Goal: Transaction & Acquisition: Purchase product/service

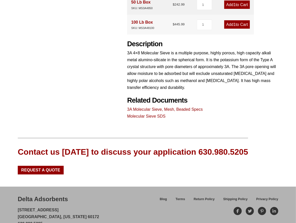
scroll to position [234, 0]
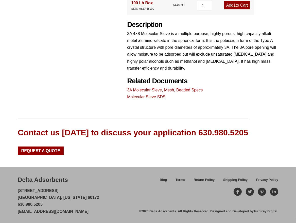
drag, startPoint x: 17, startPoint y: 180, endPoint x: 69, endPoint y: 179, distance: 52.6
click at [69, 179] on div "Delta Adsorbents 28 Congress Circle W. Roselle, Illinois 60172 630.980.5205 cus…" at bounding box center [148, 194] width 296 height 55
copy div "Delta Adsorbents 28 Congress Circle W."
click at [55, 182] on div "Delta Adsorbents" at bounding box center [43, 179] width 50 height 9
drag, startPoint x: 26, startPoint y: 178, endPoint x: 68, endPoint y: 180, distance: 41.9
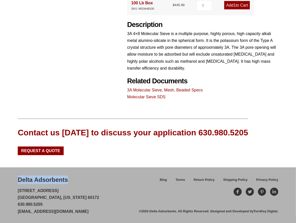
click at [68, 180] on div "Delta Adsorbents" at bounding box center [43, 179] width 50 height 9
copy div "Delta Adsorbents"
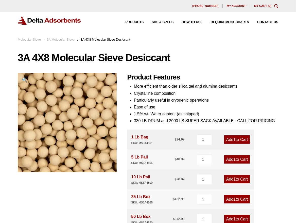
scroll to position [80, 0]
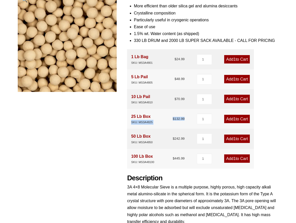
drag, startPoint x: 162, startPoint y: 125, endPoint x: 130, endPoint y: 125, distance: 31.7
click at [130, 125] on div "25 Lb Box SKU: MS3A4825 $ 132.99 1 Add 1 to Cart" at bounding box center [190, 119] width 127 height 20
click at [159, 125] on div "25 Lb Box SKU: MS3A4825 $ 132.99" at bounding box center [158, 119] width 54 height 12
drag, startPoint x: 154, startPoint y: 123, endPoint x: 132, endPoint y: 124, distance: 22.3
click at [132, 124] on div "25 Lb Box SKU: MS3A4825 $ 132.99" at bounding box center [158, 119] width 54 height 12
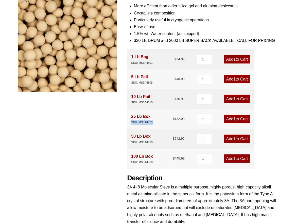
copy div "SKU: MS3A4825"
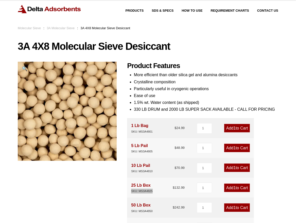
scroll to position [0, 0]
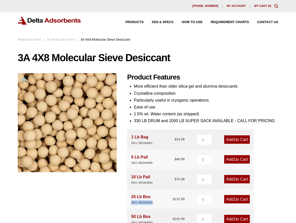
click at [234, 5] on span "My account" at bounding box center [236, 6] width 19 height 3
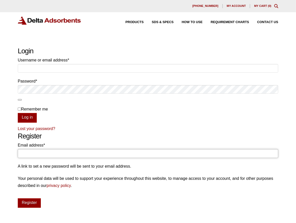
click at [32, 152] on input "Email address * Required" at bounding box center [148, 153] width 261 height 9
type input "[EMAIL_ADDRESS][DOMAIN_NAME]"
click at [35, 205] on button "Register" at bounding box center [29, 203] width 23 height 10
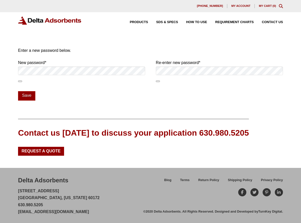
click at [134, 44] on div "Our website has detected that you are using an outdated browser that will preve…" at bounding box center [150, 111] width 301 height 223
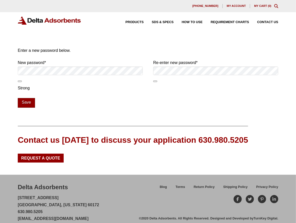
click at [28, 103] on button "Save" at bounding box center [26, 103] width 17 height 10
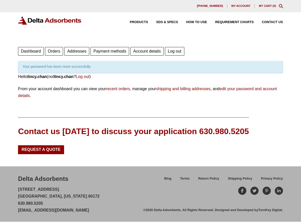
click at [53, 51] on link "Orders" at bounding box center [54, 51] width 18 height 9
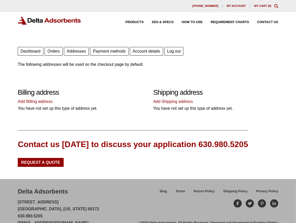
click at [42, 102] on link "Add Billing address" at bounding box center [35, 101] width 35 height 4
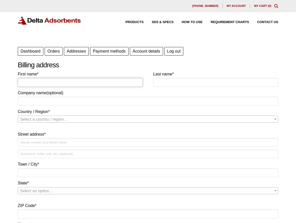
click at [46, 85] on input "First name *" at bounding box center [80, 82] width 125 height 9
type input "Lincy"
type input "[PERSON_NAME]"
type input "AK Scientific, Inc"
select select "US"
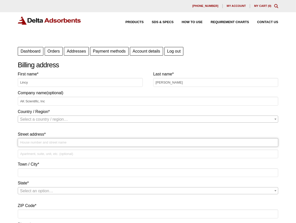
type input "[STREET_ADDRESS][PERSON_NAME]"
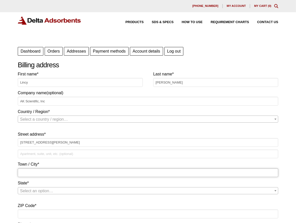
type input "[GEOGRAPHIC_DATA]"
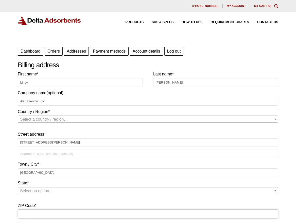
type input "94587"
type input "+15104298835"
select select "US"
select select "CA"
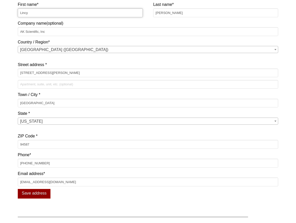
scroll to position [80, 0]
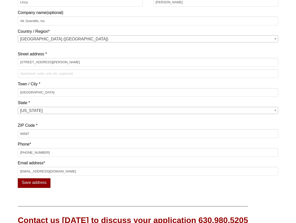
click at [43, 182] on button "Save address" at bounding box center [34, 183] width 33 height 10
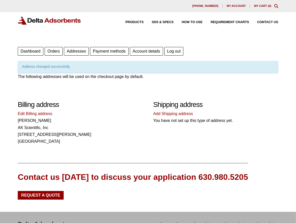
click at [180, 114] on link "Add Shipping address" at bounding box center [173, 113] width 40 height 4
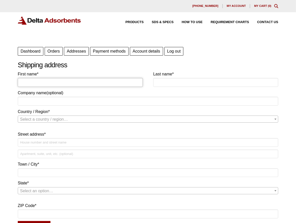
click at [115, 83] on input "First name *" at bounding box center [80, 82] width 125 height 9
type input "Lincy"
type input "[PERSON_NAME]"
type input "AK Scientific, Inc"
select select "US"
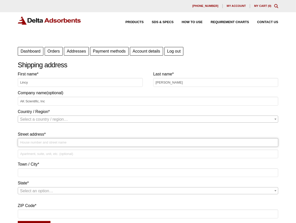
type input "[STREET_ADDRESS][PERSON_NAME]"
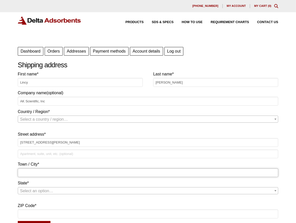
type input "[GEOGRAPHIC_DATA]"
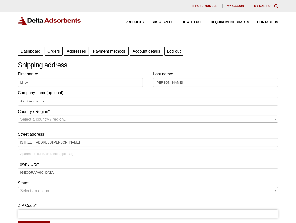
type input "94587"
select select "US"
select select "CA"
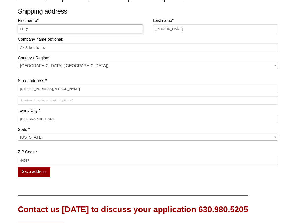
scroll to position [80, 0]
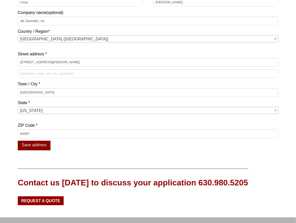
click at [41, 147] on button "Save address" at bounding box center [34, 146] width 33 height 10
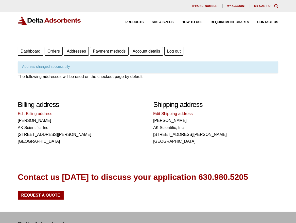
click at [113, 51] on link "Payment methods" at bounding box center [109, 51] width 38 height 9
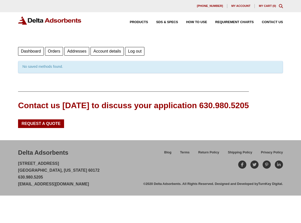
click at [105, 53] on link "Account details" at bounding box center [106, 51] width 33 height 9
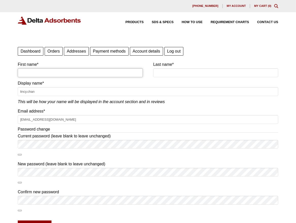
click at [66, 74] on input "First name *" at bounding box center [80, 72] width 125 height 9
type input "Lincy"
type input "Chan"
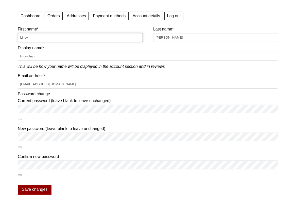
scroll to position [27, 0]
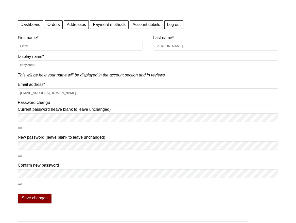
click at [45, 199] on button "Save changes" at bounding box center [35, 199] width 34 height 10
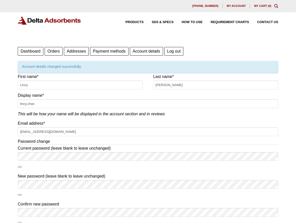
click at [31, 50] on link "Dashboard" at bounding box center [31, 51] width 26 height 9
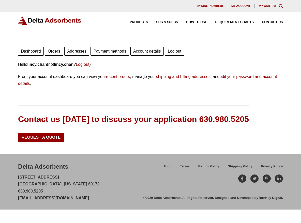
drag, startPoint x: 18, startPoint y: 176, endPoint x: 67, endPoint y: 177, distance: 49.5
click at [67, 177] on div "Delta Adsorbents 28 Congress Circle W. Roselle, Illinois 60172 630.980.5205 cus…" at bounding box center [150, 181] width 301 height 55
copy p "[STREET_ADDRESS]"
drag, startPoint x: 18, startPoint y: 184, endPoint x: 101, endPoint y: 187, distance: 83.3
click at [32, 183] on p "28 Congress Circle W. Roselle, Illinois 60172 630.980.5205 customerservice@delt…" at bounding box center [59, 188] width 82 height 28
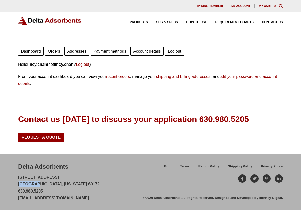
copy p "Roselle"
click at [37, 183] on p "28 Congress Circle W. Roselle, Illinois 60172 630.980.5205 customerservice@delt…" at bounding box center [59, 188] width 82 height 28
drag, startPoint x: 35, startPoint y: 184, endPoint x: 47, endPoint y: 183, distance: 12.5
click at [47, 183] on p "28 Congress Circle W. Roselle, Illinois 60172 630.980.5205 customerservice@delt…" at bounding box center [59, 188] width 82 height 28
copy p "Illinois"
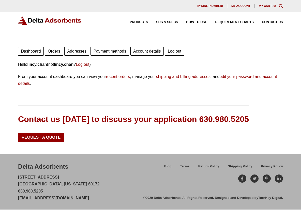
drag, startPoint x: 71, startPoint y: 181, endPoint x: 66, endPoint y: 181, distance: 5.1
click at [69, 181] on p "28 Congress Circle W. Roselle, Illinois 60172 630.980.5205 customerservice@delt…" at bounding box center [59, 188] width 82 height 28
drag, startPoint x: 59, startPoint y: 182, endPoint x: 49, endPoint y: 181, distance: 10.4
click at [49, 181] on p "28 Congress Circle W. Roselle, Illinois 60172 630.980.5205 customerservice@delt…" at bounding box center [59, 188] width 82 height 28
copy p "60172"
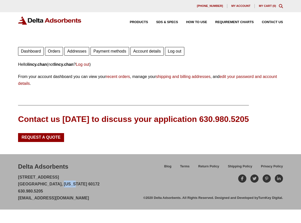
drag, startPoint x: 45, startPoint y: 192, endPoint x: 17, endPoint y: 192, distance: 28.7
click at [17, 192] on div "Delta Adsorbents 28 Congress Circle W. Roselle, Illinois 60172 630.980.5205 cus…" at bounding box center [150, 181] width 301 height 55
copy p "630.980.5205"
drag, startPoint x: 106, startPoint y: 199, endPoint x: 15, endPoint y: 198, distance: 90.9
click at [15, 198] on div "Delta Adsorbents 28 Congress Circle W. Roselle, Illinois 60172 630.980.5205 cus…" at bounding box center [150, 181] width 301 height 55
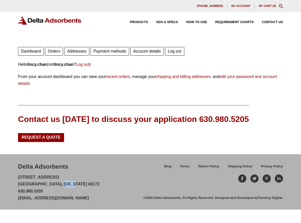
copy link "[EMAIL_ADDRESS][DOMAIN_NAME]"
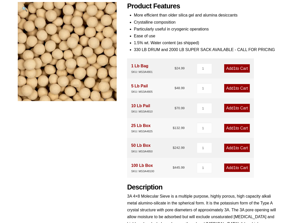
scroll to position [80, 0]
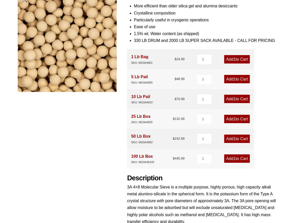
click at [236, 120] on link "Add 1 to Cart" at bounding box center [237, 119] width 26 height 8
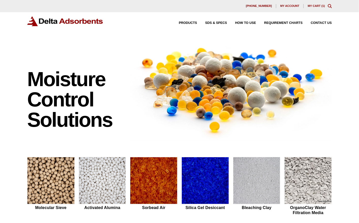
click at [313, 5] on link "My Cart ( 1 )" at bounding box center [316, 5] width 17 height 3
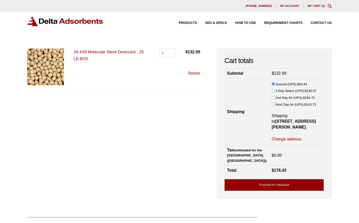
click at [255, 182] on link "Proceed to checkout" at bounding box center [274, 184] width 99 height 11
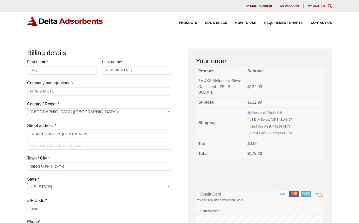
select select "CA"
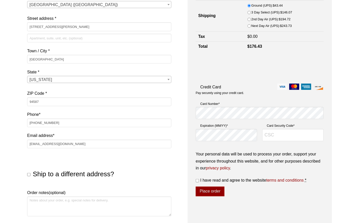
scroll to position [188, 0]
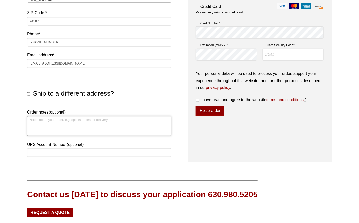
click at [126, 125] on textarea "Order notes (optional)" at bounding box center [99, 126] width 144 height 20
click at [106, 121] on textarea "Order notes (optional)" at bounding box center [99, 126] width 144 height 20
paste textarea "71335"
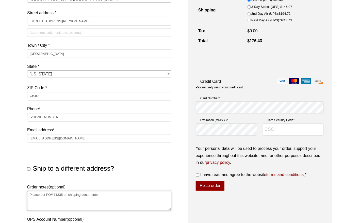
scroll to position [107, 0]
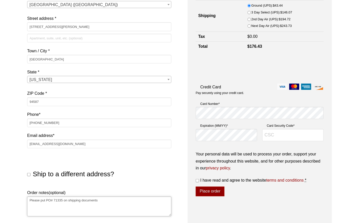
type textarea "Please put PO# 71335 on shipping documents"
click at [282, 136] on input "Card Security Code *" at bounding box center [292, 135] width 61 height 12
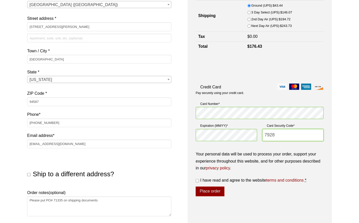
type input "7928"
click at [302, 171] on p "Your personal data will be used to process your order, support your experience …" at bounding box center [260, 161] width 128 height 21
click at [199, 181] on input "I have read and agree to the website terms and conditions *" at bounding box center [197, 180] width 3 height 3
checkbox input "true"
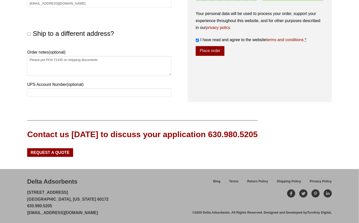
scroll to position [249, 0]
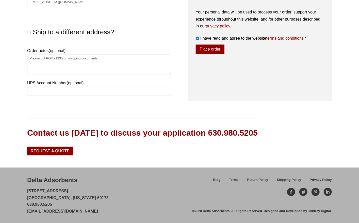
click at [209, 51] on button "Place order" at bounding box center [210, 50] width 29 height 10
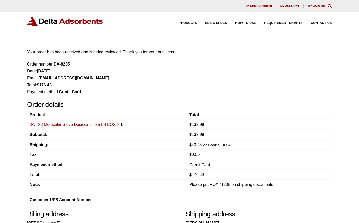
click at [295, 89] on li "Payment method: Credit Card" at bounding box center [179, 91] width 305 height 7
click at [52, 125] on link "3A 4X8 Molecular Sieve Desiccant - 25 LB BOX" at bounding box center [73, 124] width 86 height 4
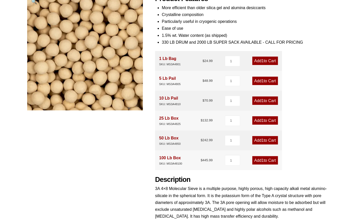
scroll to position [214, 0]
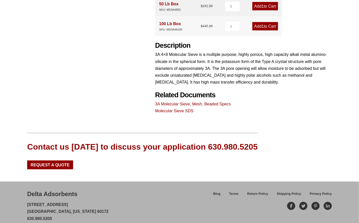
click at [188, 104] on link "3A Molecular Sieve, Mesh, Beaded Specs" at bounding box center [193, 104] width 76 height 4
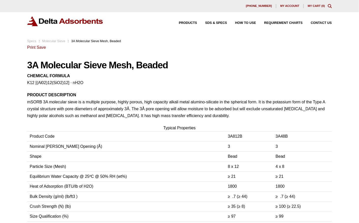
click at [292, 6] on span "My account" at bounding box center [289, 6] width 19 height 3
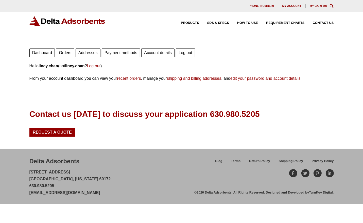
click at [69, 55] on link "Orders" at bounding box center [65, 52] width 18 height 9
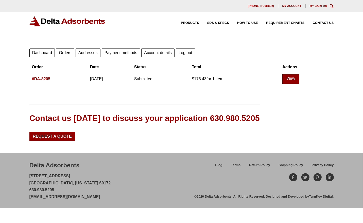
click at [299, 79] on link "View" at bounding box center [291, 79] width 17 height 10
